Goal: Use online tool/utility: Utilize a website feature to perform a specific function

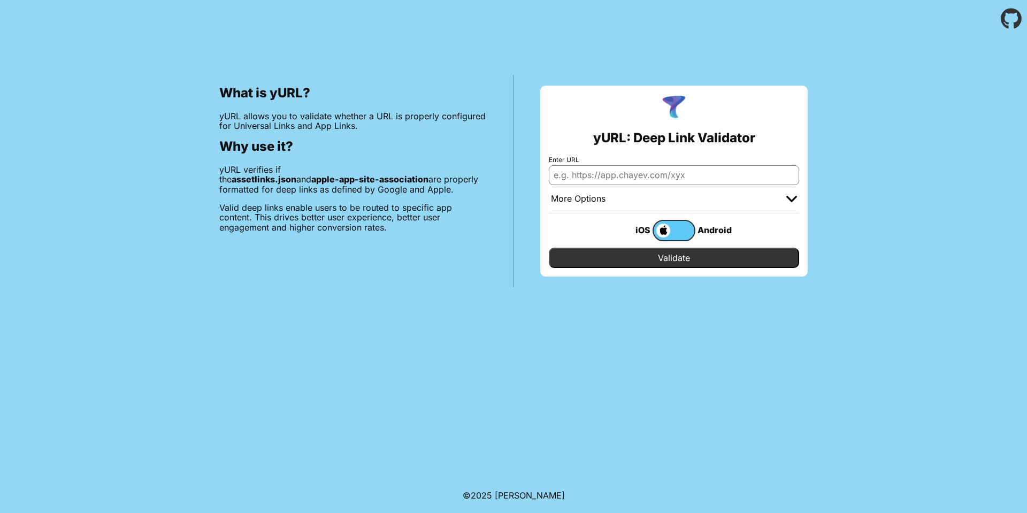
type input "[URL][DOMAIN_NAME]"
click at [623, 250] on input "Validate" at bounding box center [674, 258] width 250 height 20
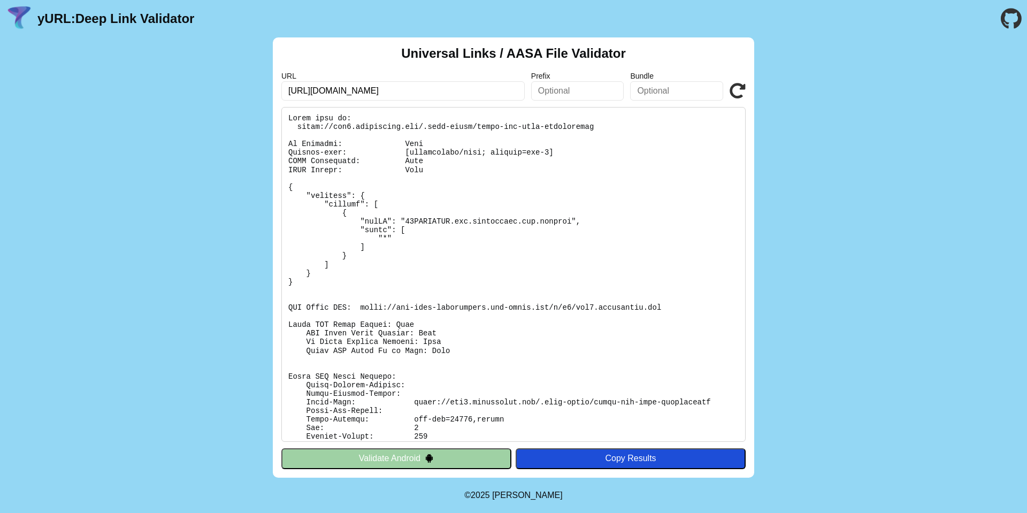
click at [406, 457] on button "Validate Android" at bounding box center [396, 458] width 230 height 20
click at [430, 457] on img at bounding box center [429, 457] width 9 height 9
